Goal: Obtain resource: Download file/media

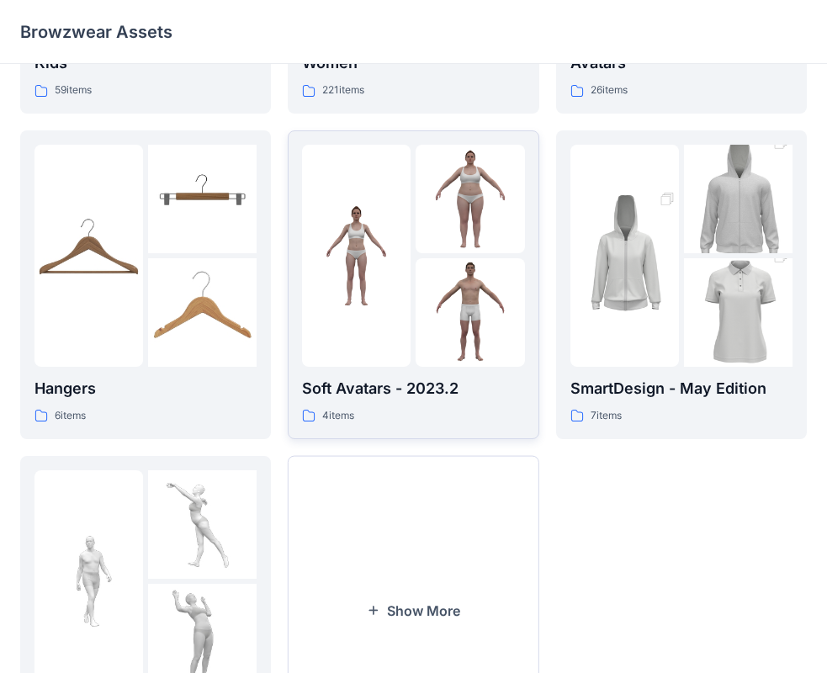
scroll to position [417, 0]
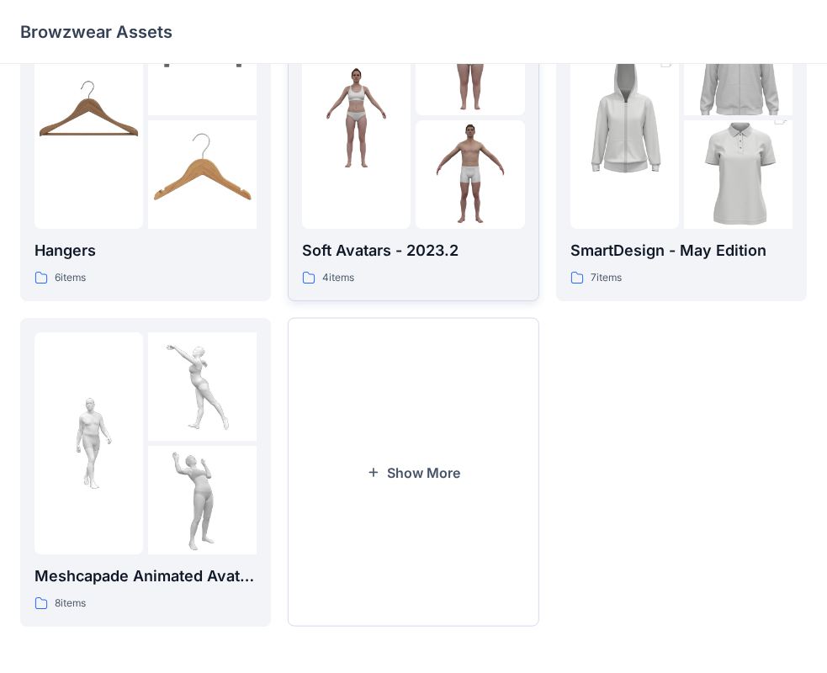
click at [496, 449] on button "Show More" at bounding box center [413, 472] width 251 height 309
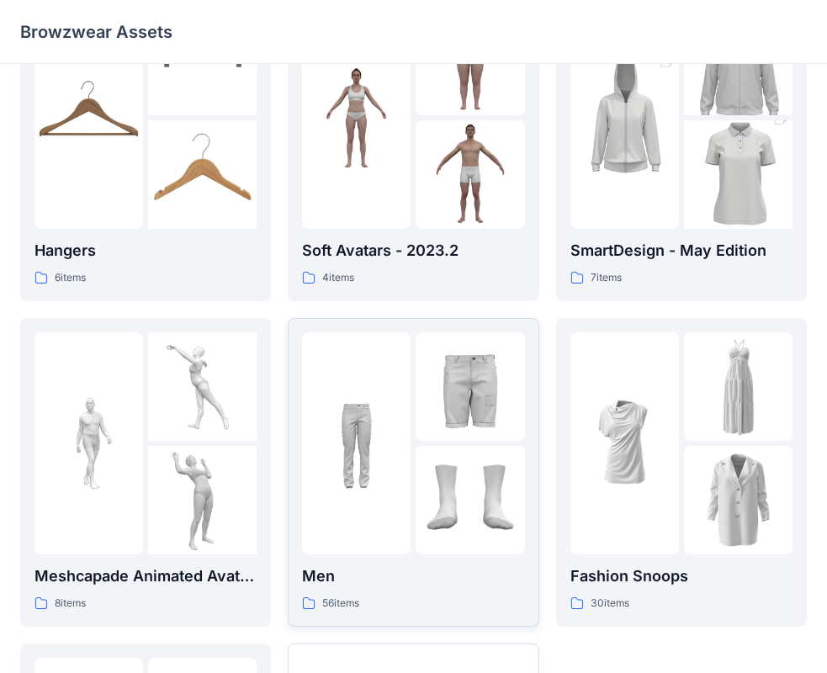
click at [447, 517] on img at bounding box center [470, 500] width 109 height 109
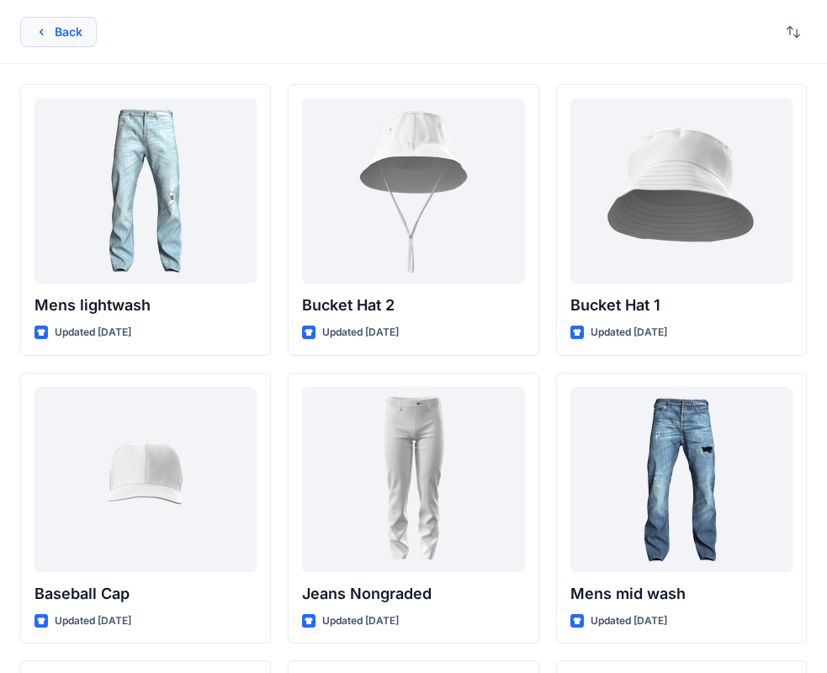
click at [57, 39] on button "Back" at bounding box center [58, 32] width 77 height 30
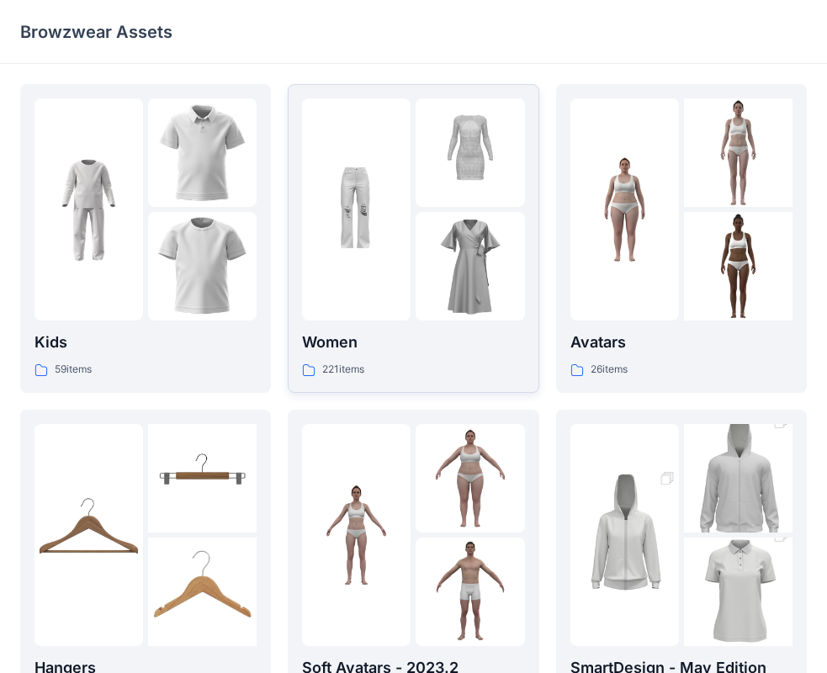
click at [430, 245] on img at bounding box center [470, 266] width 109 height 109
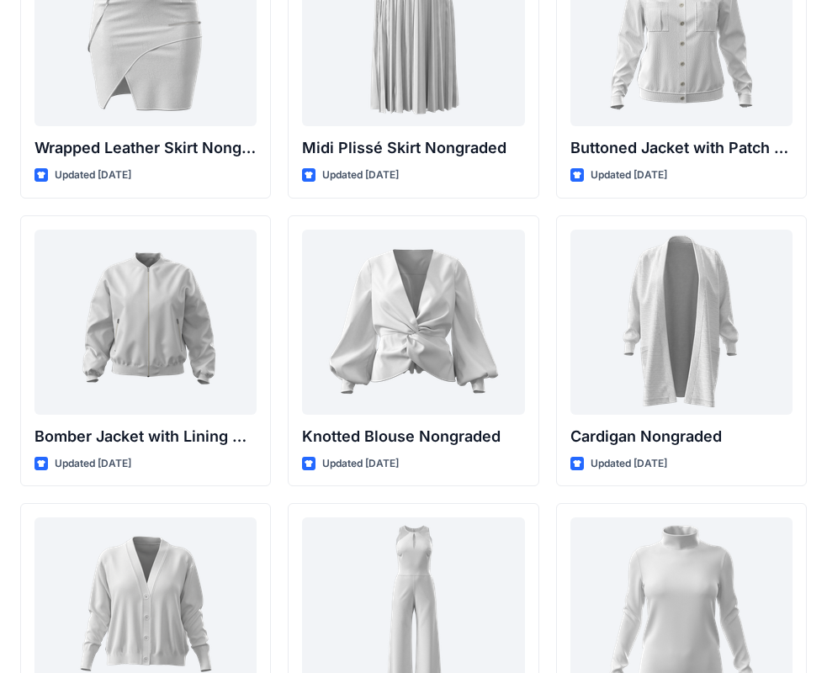
scroll to position [15427, 0]
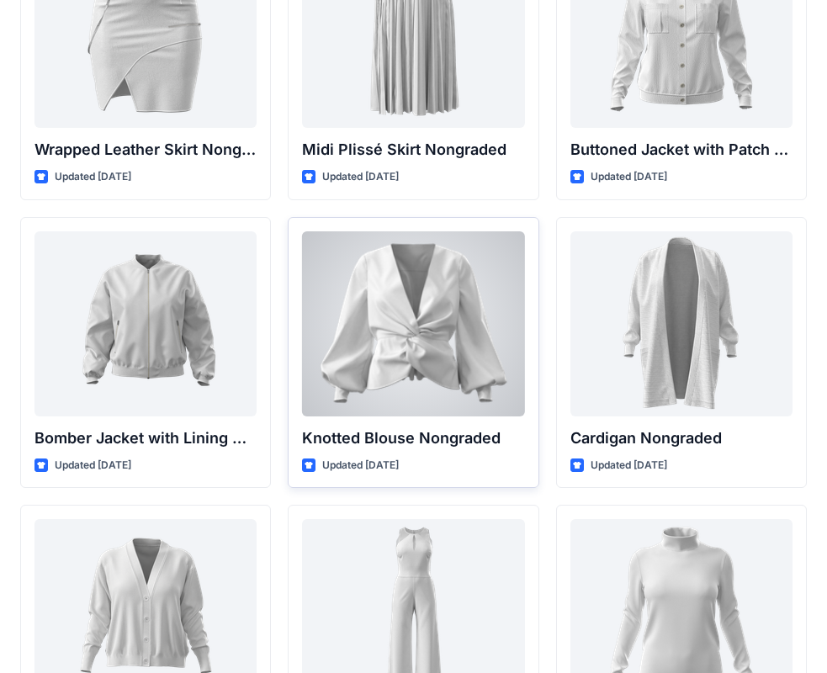
click at [423, 300] on div at bounding box center [413, 323] width 222 height 185
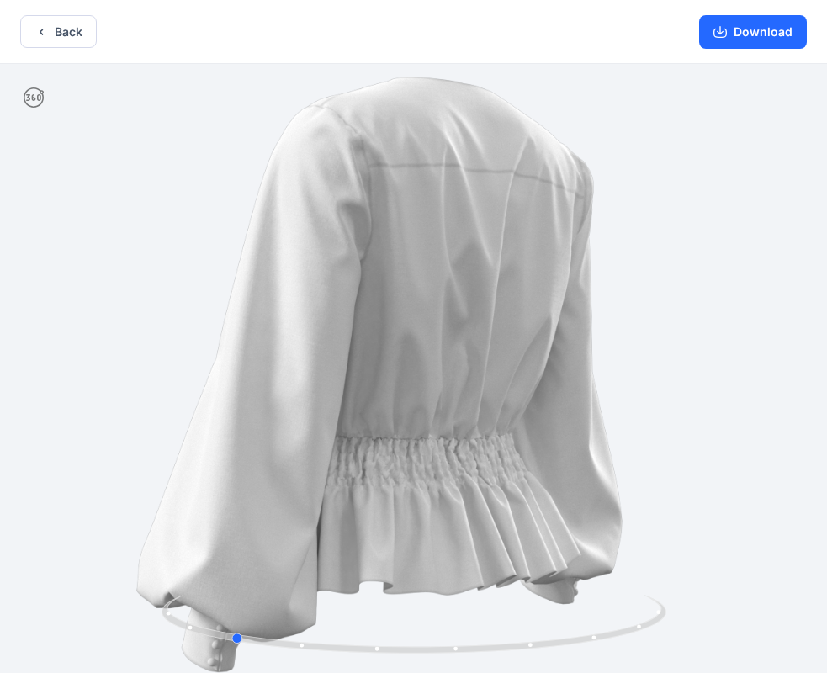
drag, startPoint x: 310, startPoint y: 642, endPoint x: 122, endPoint y: 601, distance: 191.9
click at [122, 601] on div at bounding box center [413, 370] width 827 height 612
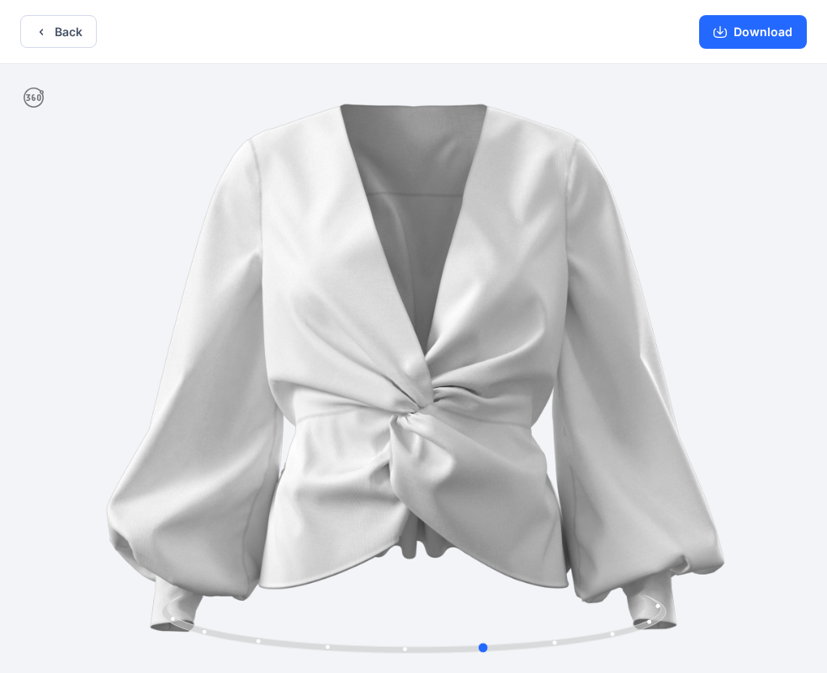
drag, startPoint x: 234, startPoint y: 638, endPoint x: -11, endPoint y: 579, distance: 252.0
click at [0, 579] on html "Back Download Version History" at bounding box center [413, 338] width 827 height 676
click at [34, 46] on button "Back" at bounding box center [58, 31] width 77 height 33
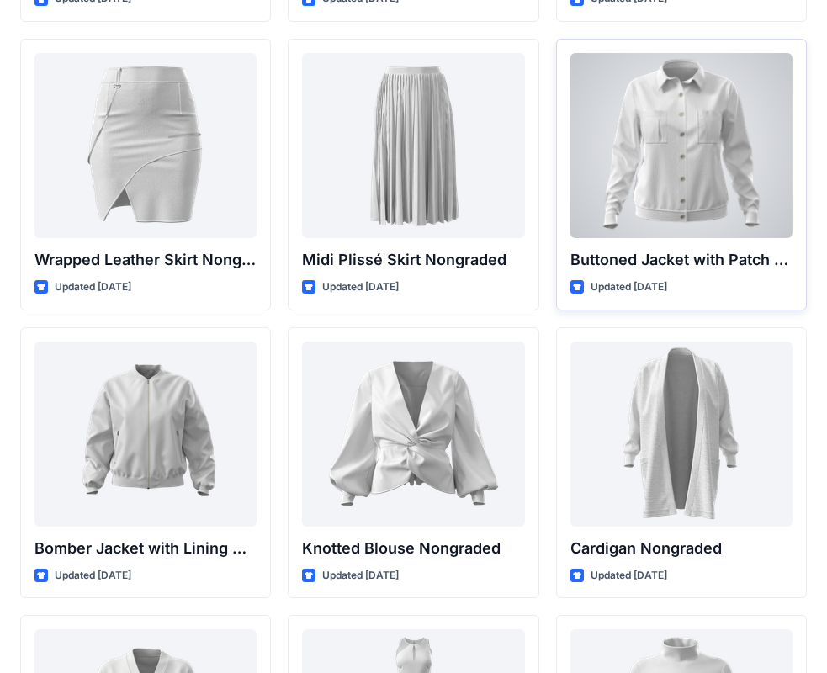
scroll to position [15306, 0]
